Goal: Navigation & Orientation: Find specific page/section

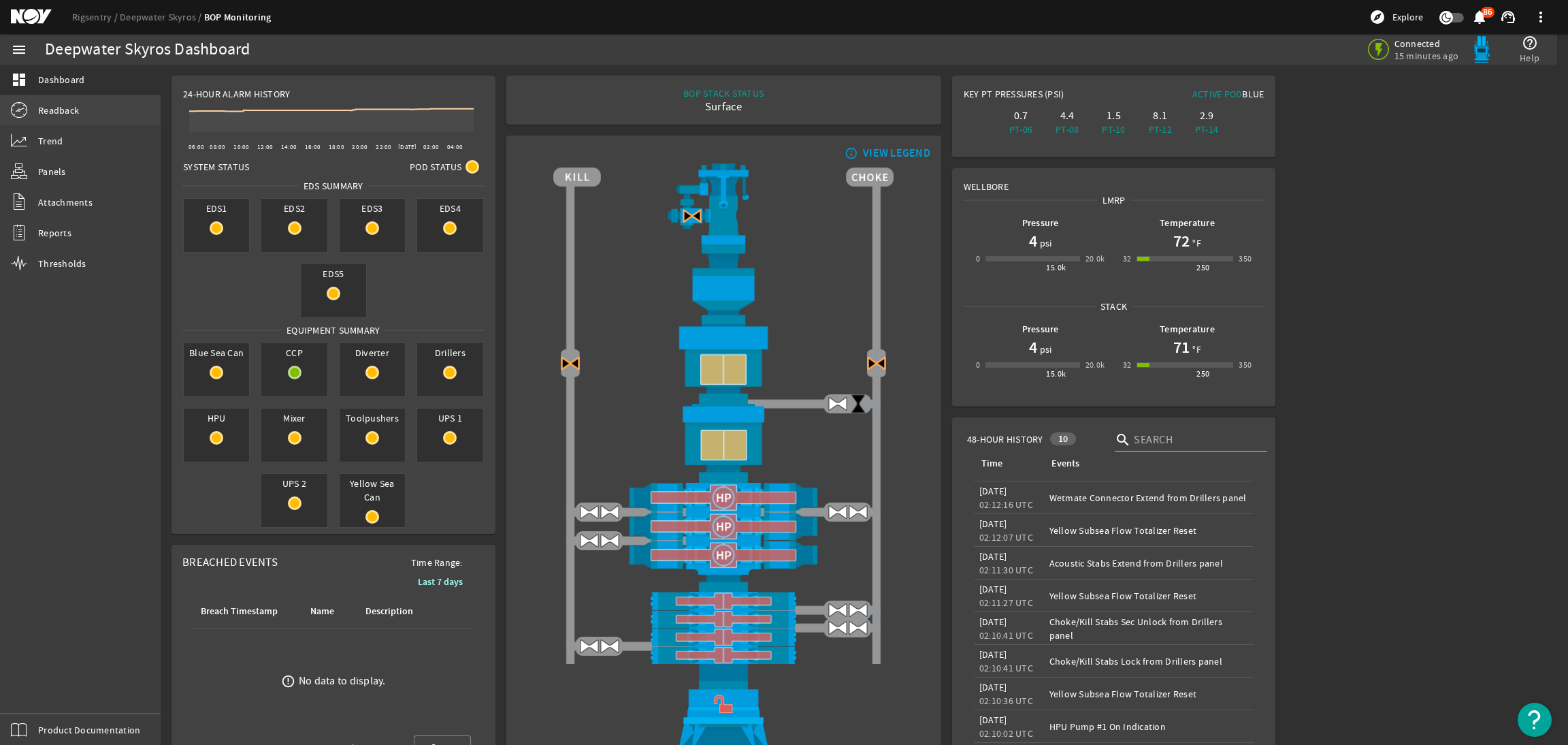
click at [85, 115] on link "Readback" at bounding box center [80, 110] width 160 height 30
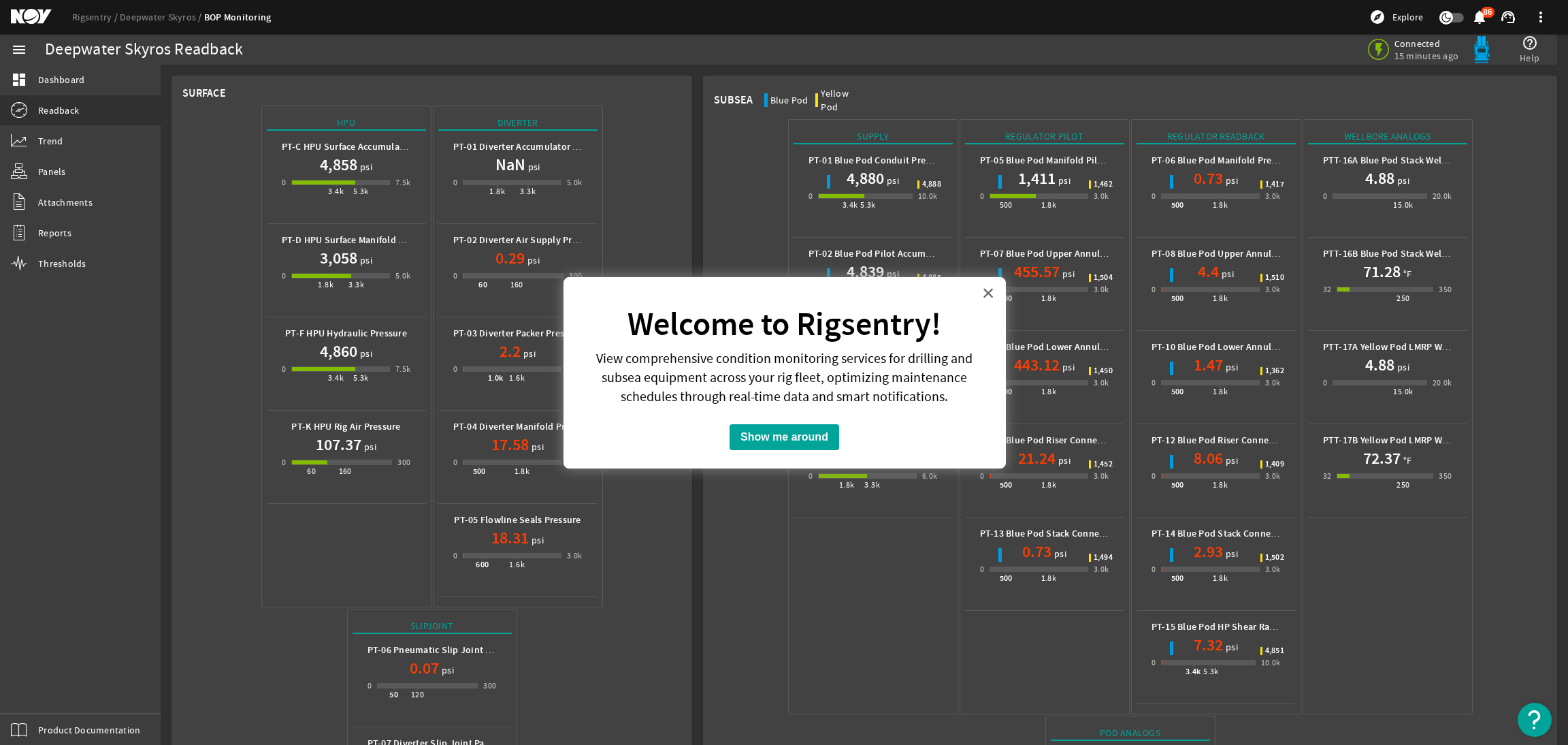
click at [991, 290] on button "×" at bounding box center [988, 292] width 13 height 22
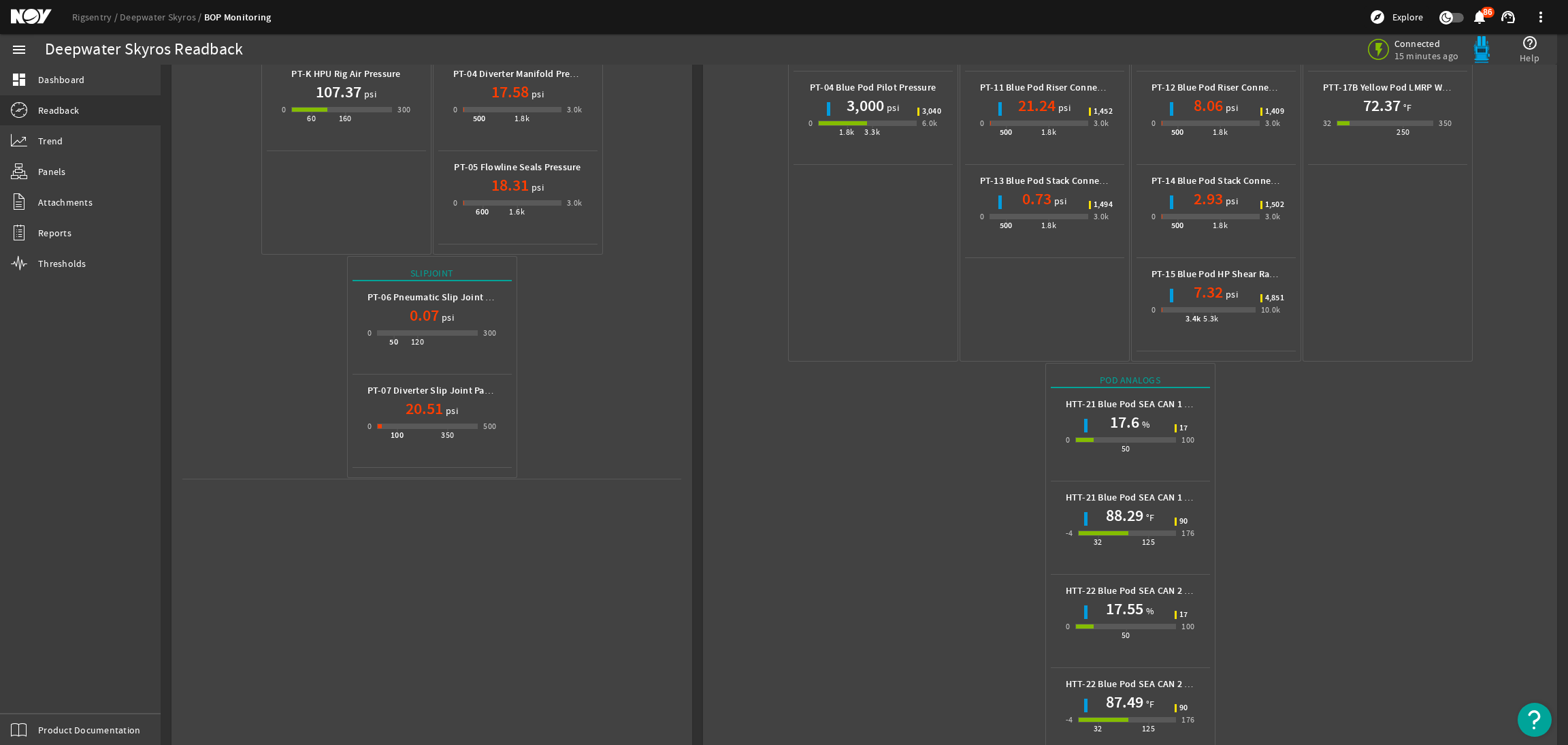
scroll to position [390, 0]
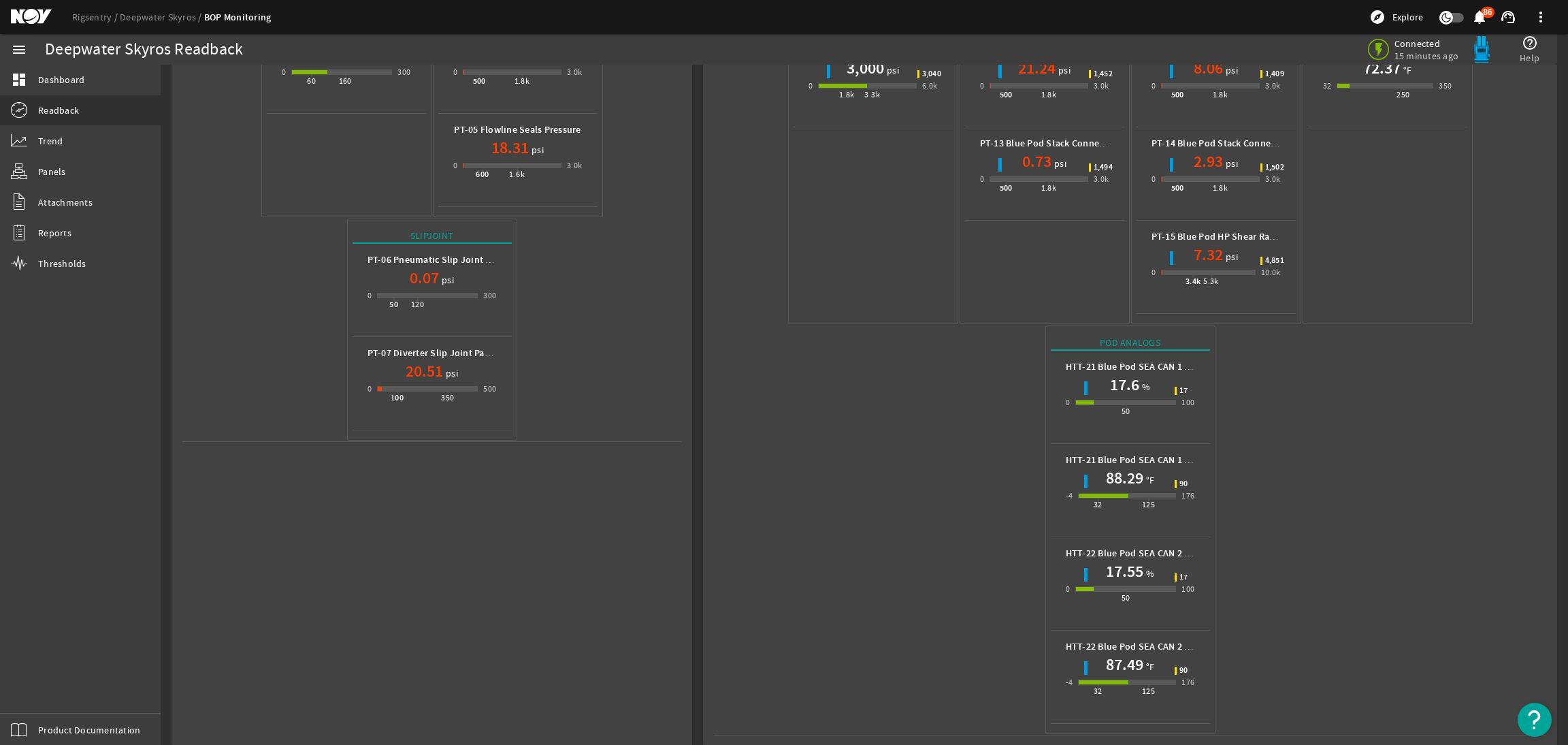
click at [27, 25] on div "Rigsentry Deepwater Skyros BOP Monitoring explore Explore notifications 86 supp…" at bounding box center [784, 17] width 1568 height 34
click at [29, 21] on mat-icon at bounding box center [41, 17] width 61 height 16
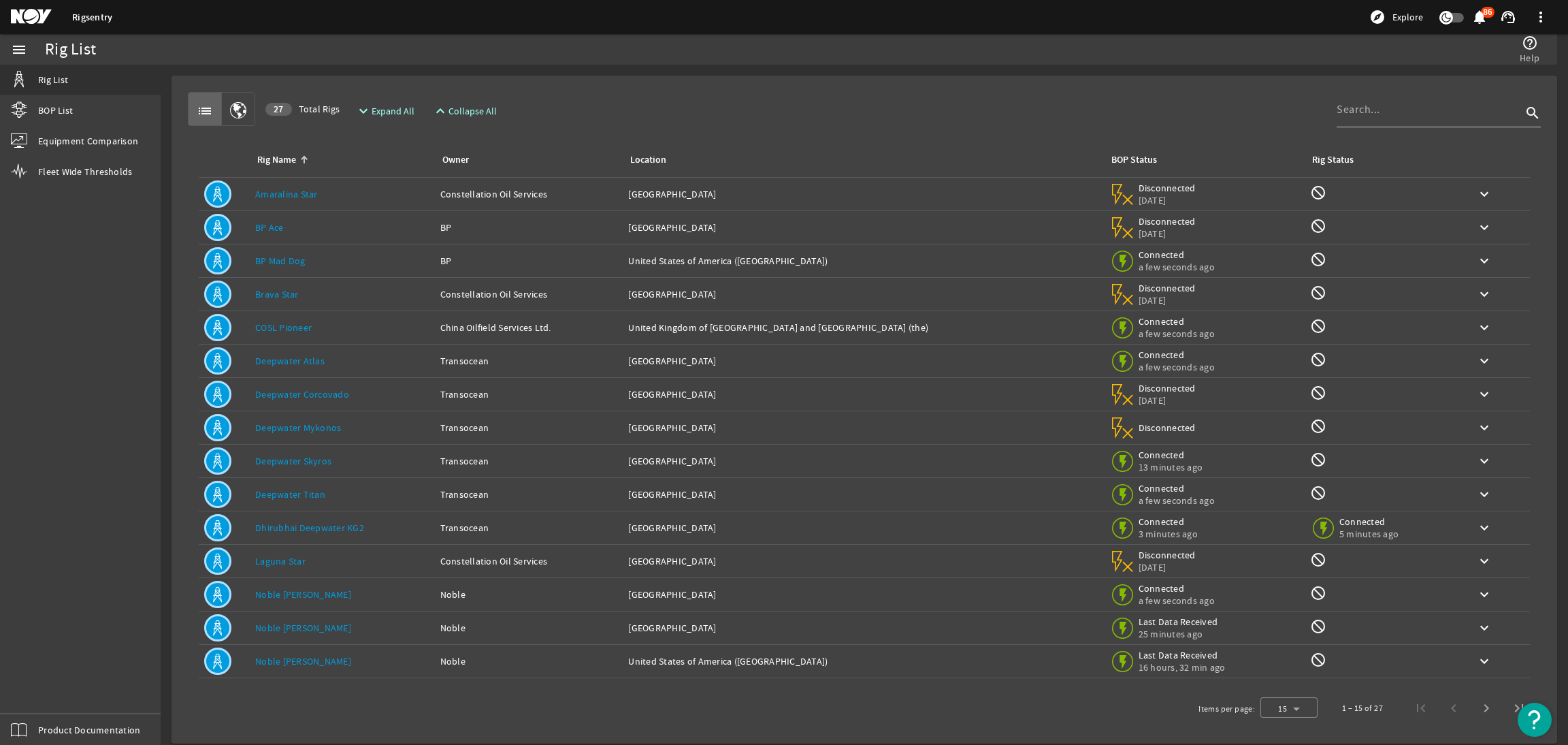
click at [328, 531] on link "Dhirubhai Deepwater KG2" at bounding box center [309, 528] width 109 height 13
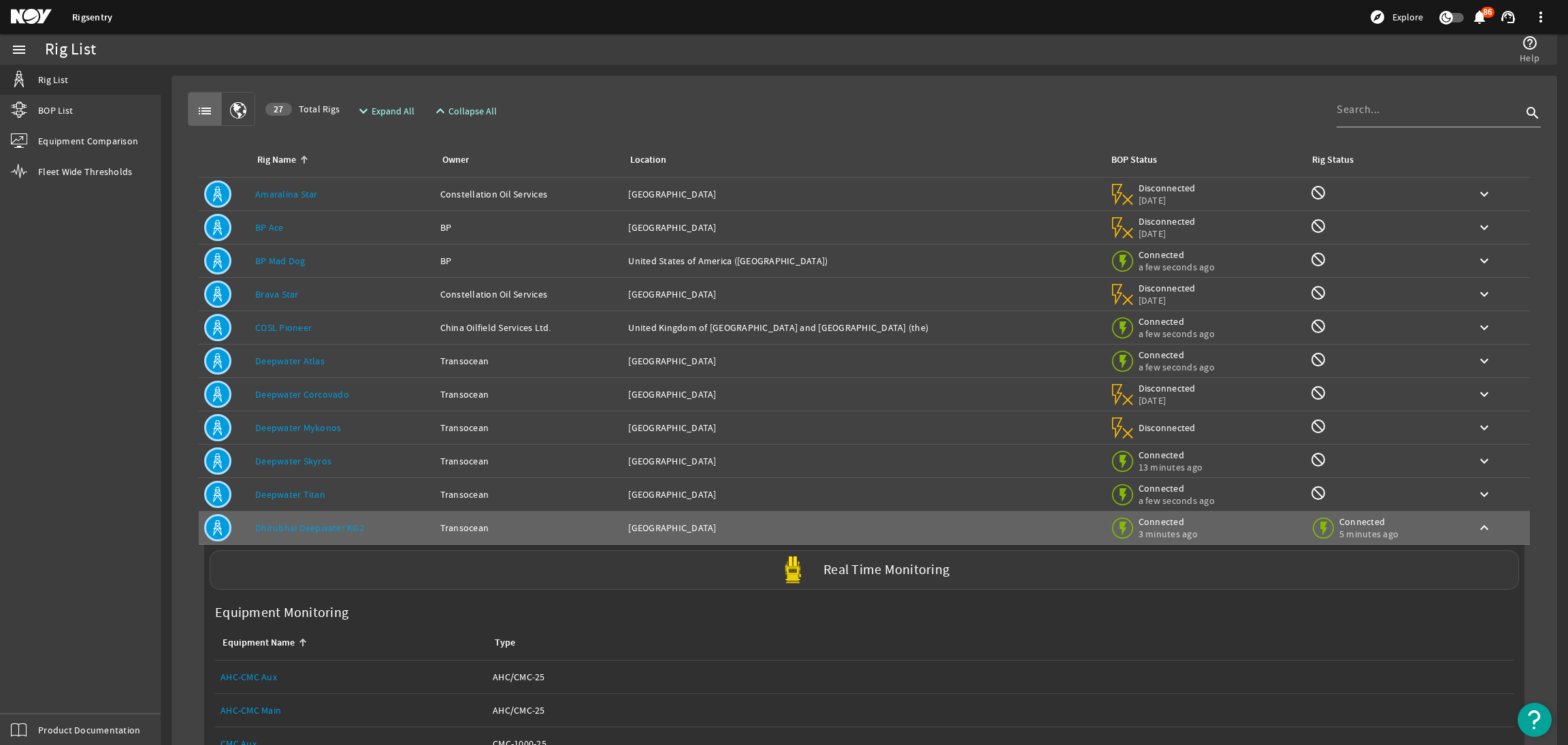
click at [1036, 575] on div "Real Time Monitoring" at bounding box center [864, 570] width 1309 height 40
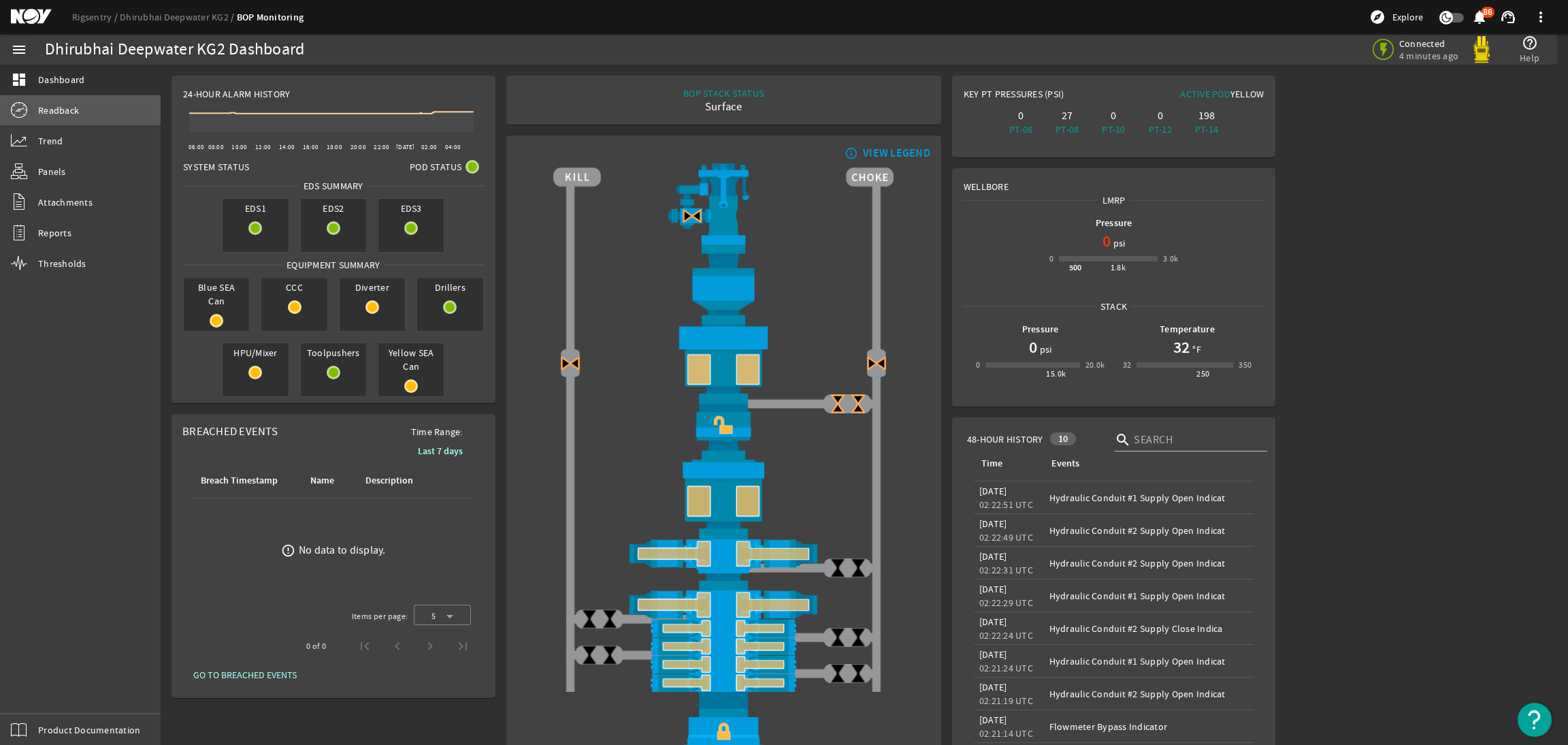
click at [48, 101] on link "Readback" at bounding box center [80, 110] width 160 height 30
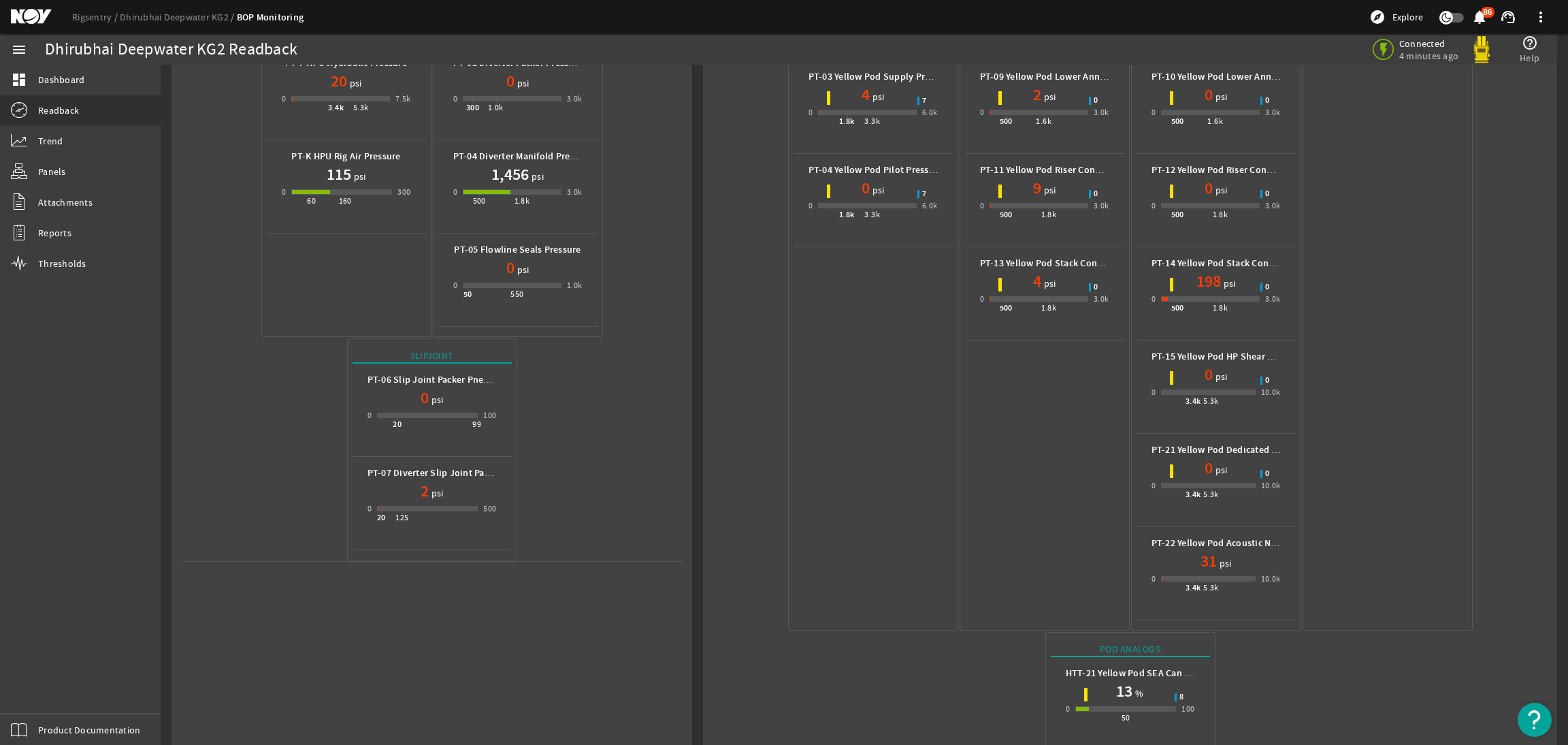
scroll to position [577, 0]
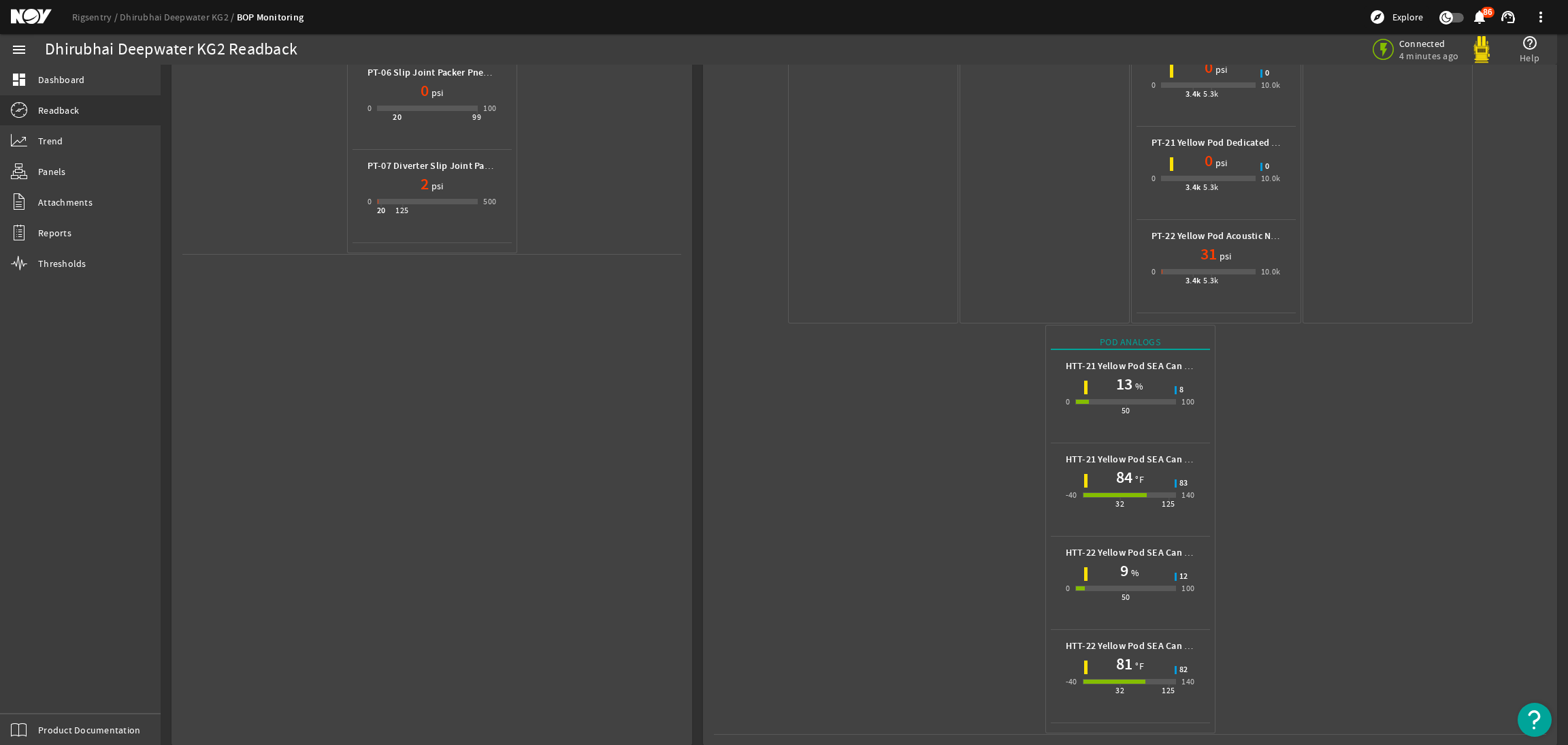
click at [34, 17] on mat-icon at bounding box center [41, 17] width 61 height 16
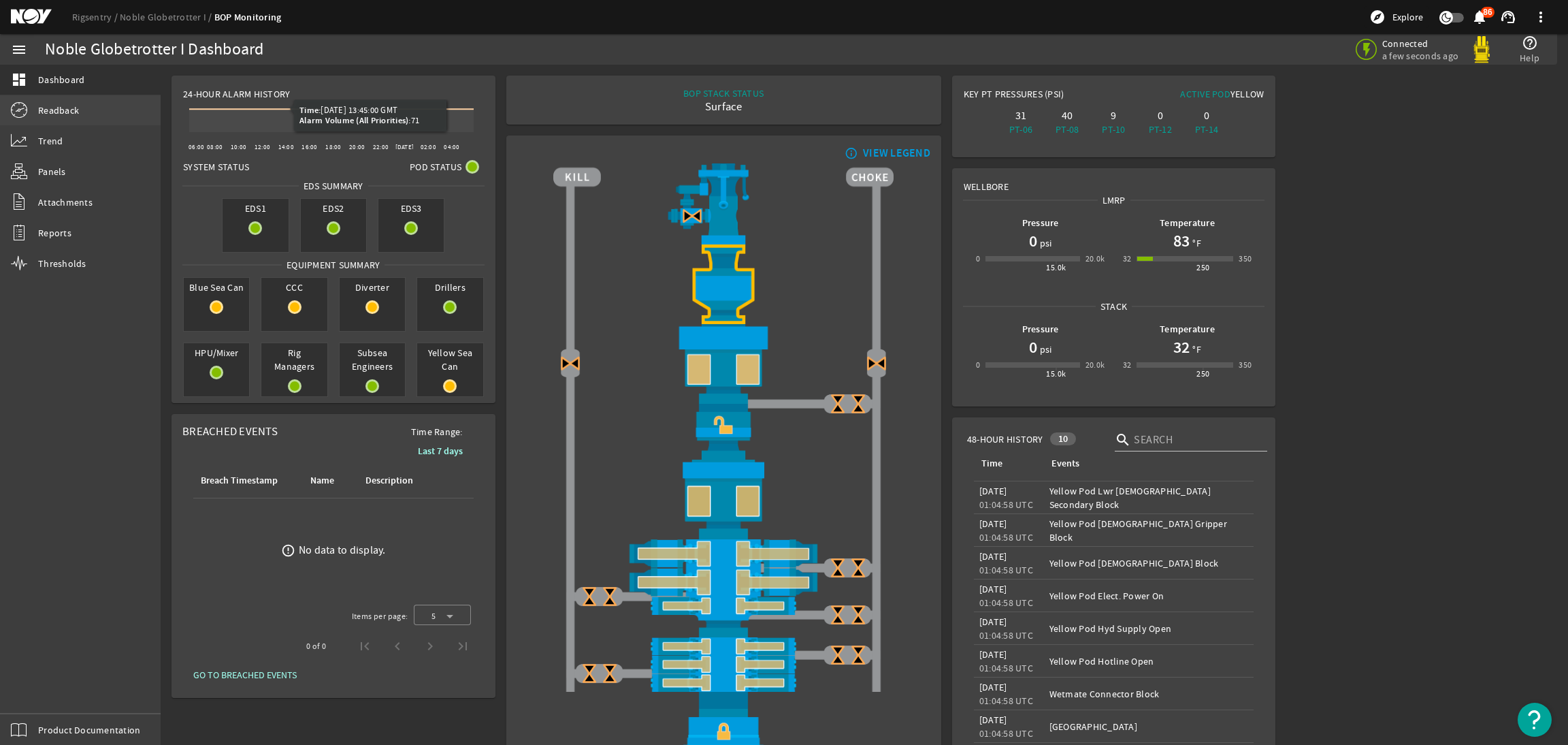
click at [58, 116] on span "Readback" at bounding box center [58, 110] width 41 height 14
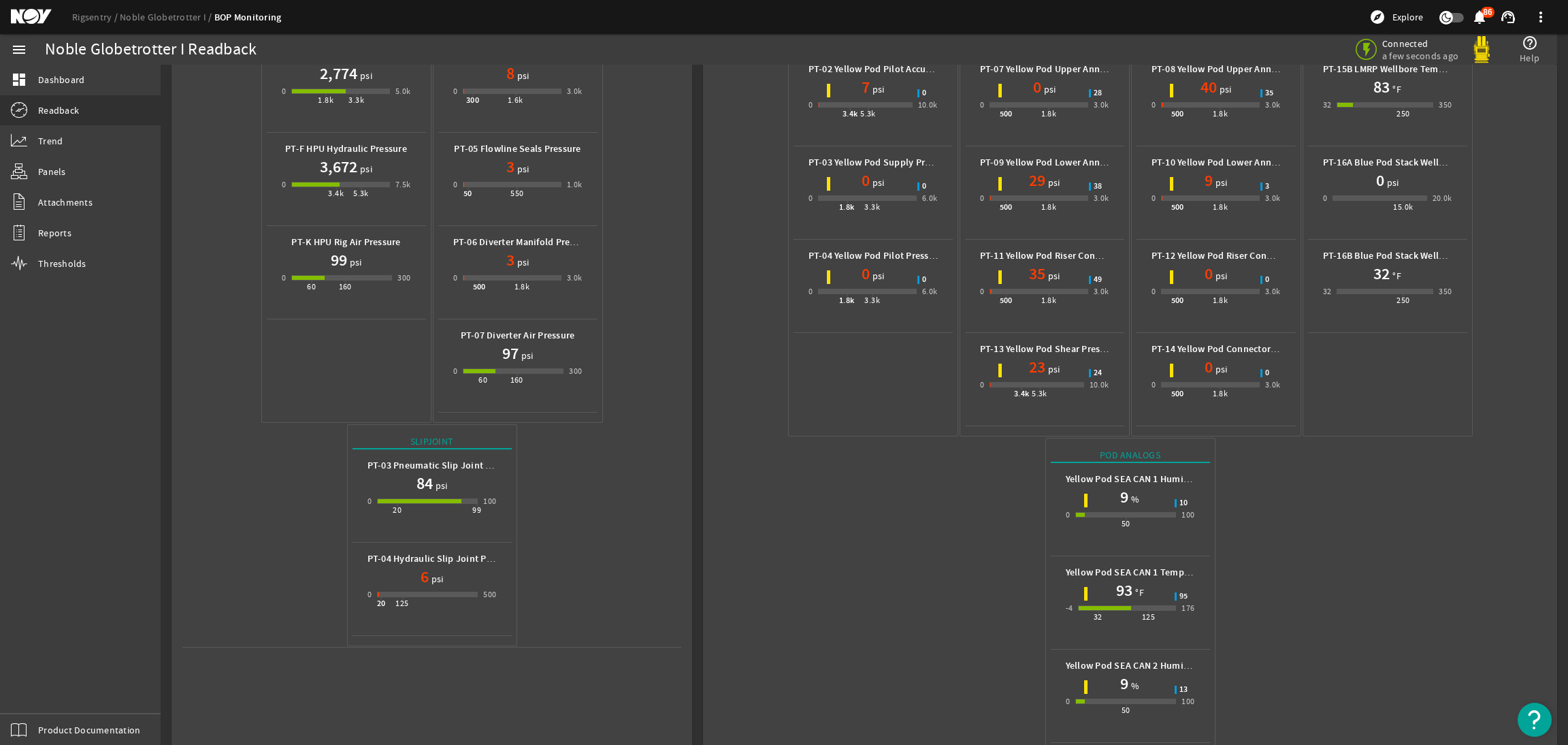
scroll to position [297, 0]
